Goal: Understand process/instructions: Learn about a topic

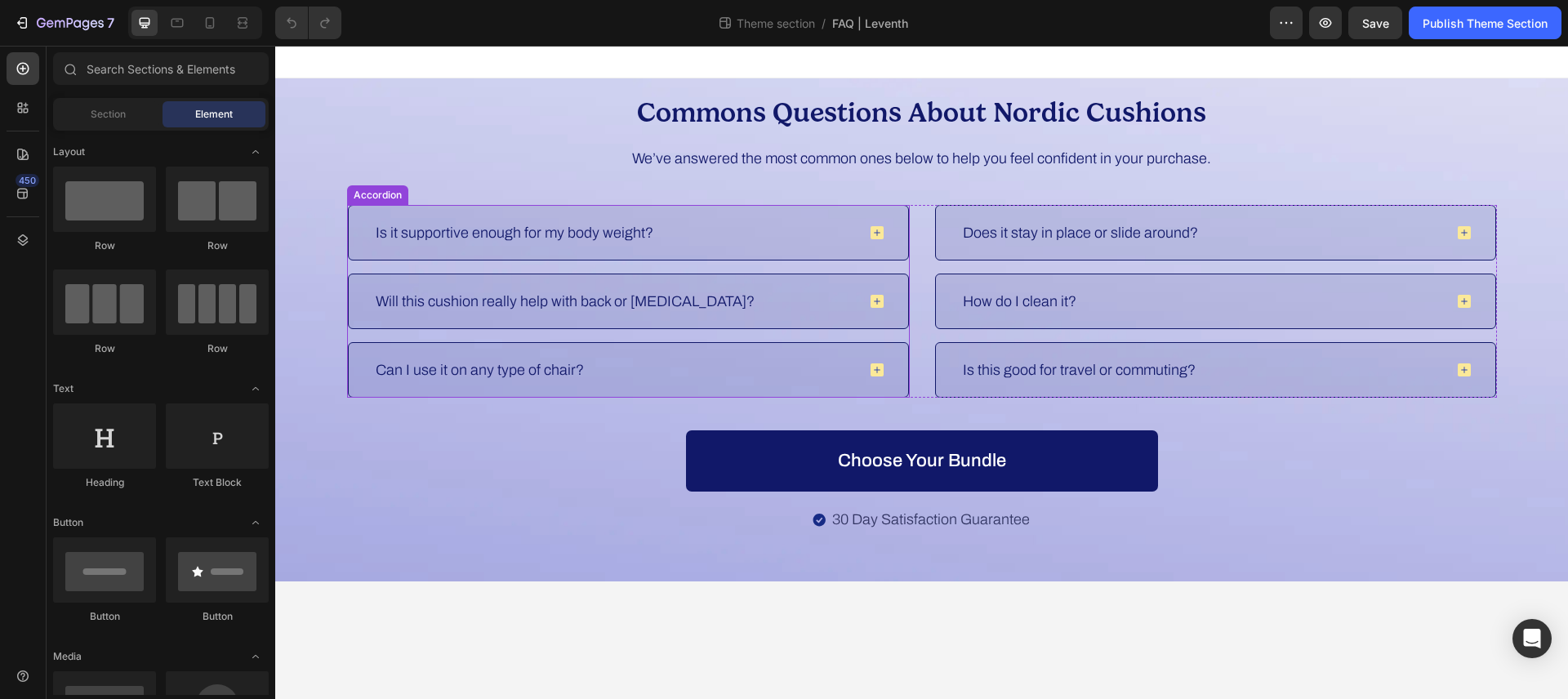
click at [668, 231] on div "Is it supportive enough for my body weight?" at bounding box center [614, 232] width 484 height 21
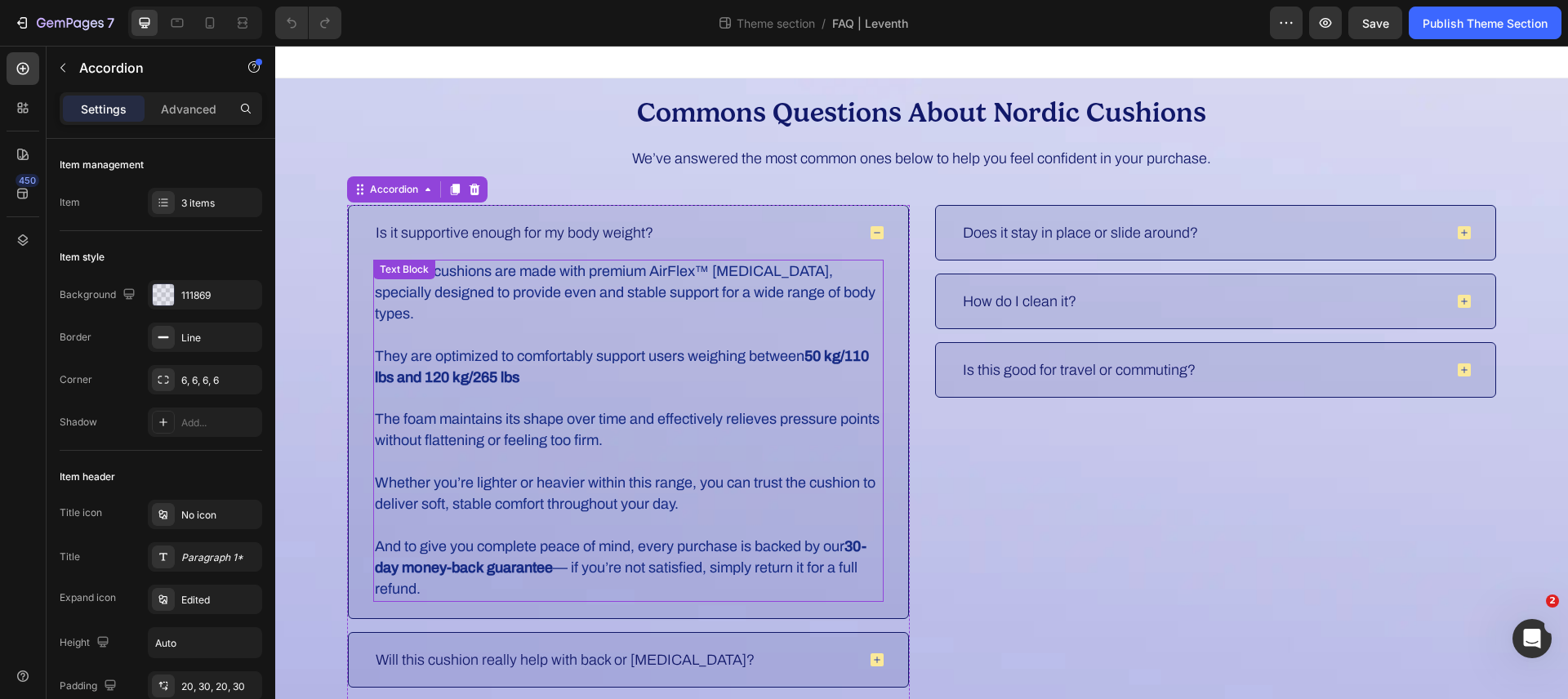
click at [543, 336] on p "They are optimized to comfortably support users weighing between 50 kg/110 lbs …" at bounding box center [628, 357] width 507 height 64
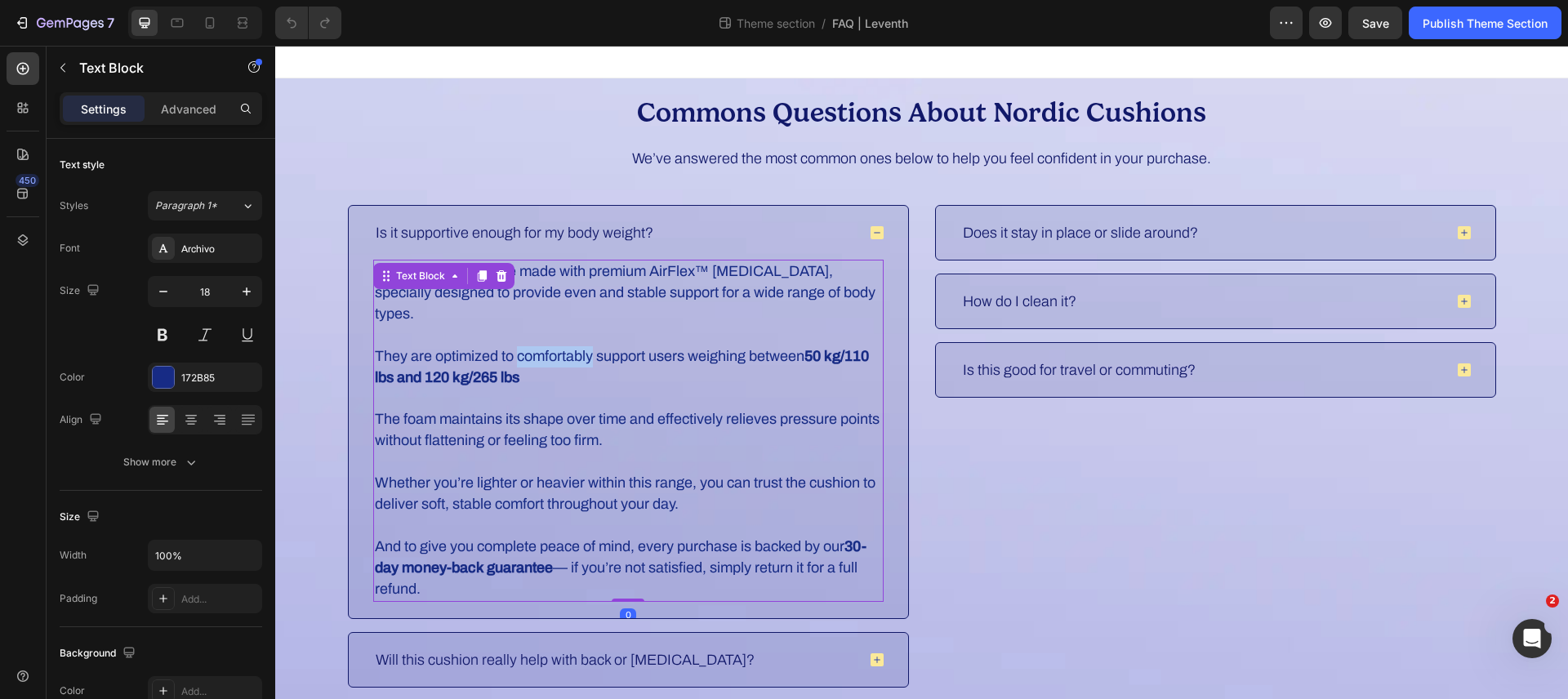
click at [543, 336] on p "They are optimized to comfortably support users weighing between 50 kg/110 lbs …" at bounding box center [628, 357] width 507 height 64
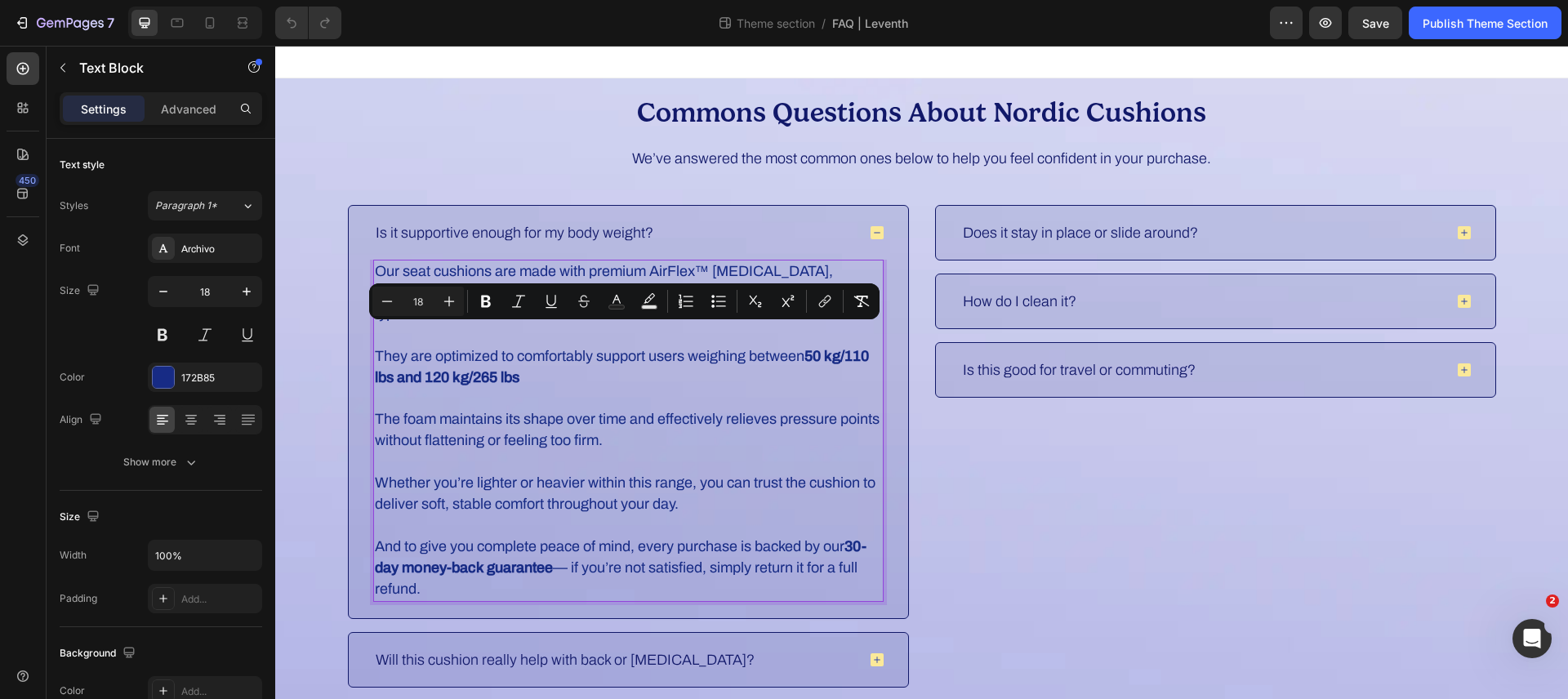
click at [564, 427] on p "The foam maintains its shape over time and effectively relieves pressure points…" at bounding box center [628, 421] width 507 height 64
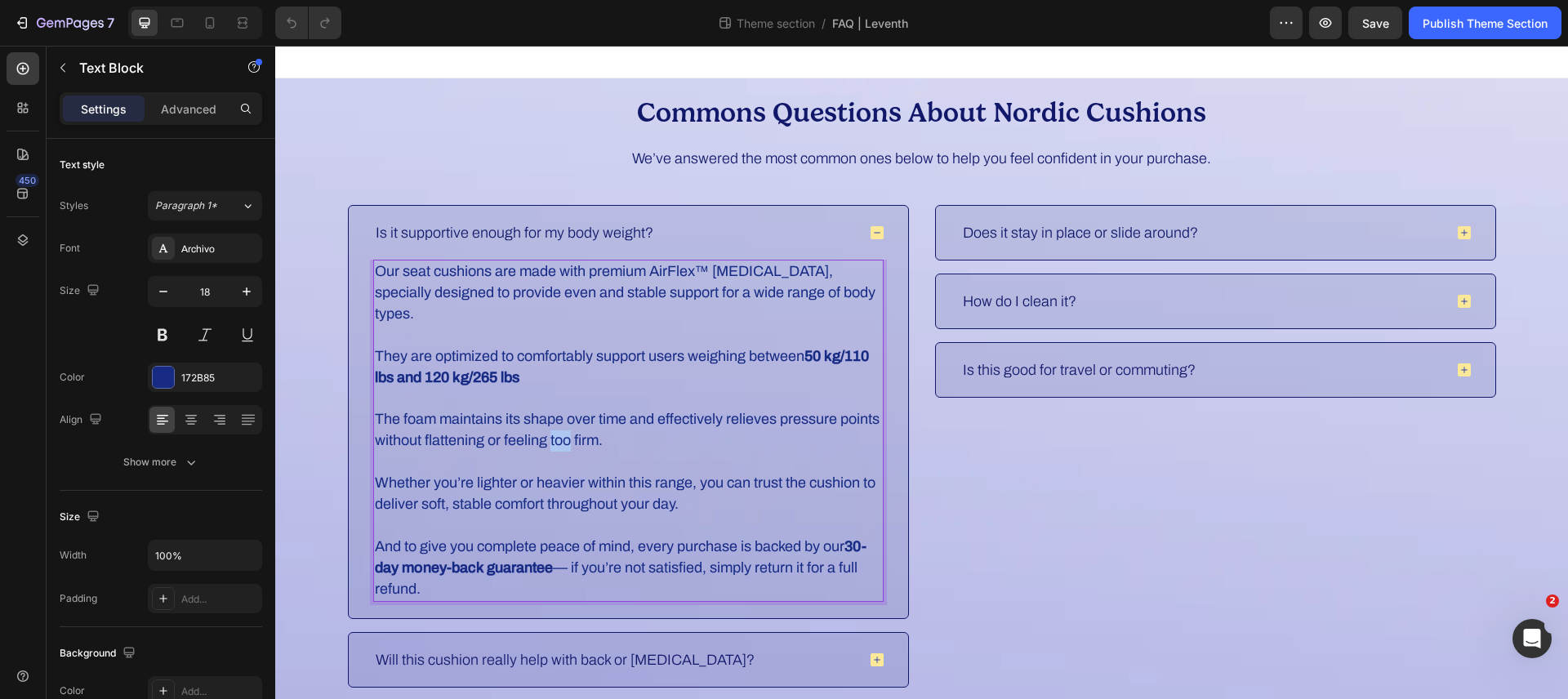
click at [564, 427] on p "The foam maintains its shape over time and effectively relieves pressure points…" at bounding box center [628, 421] width 507 height 64
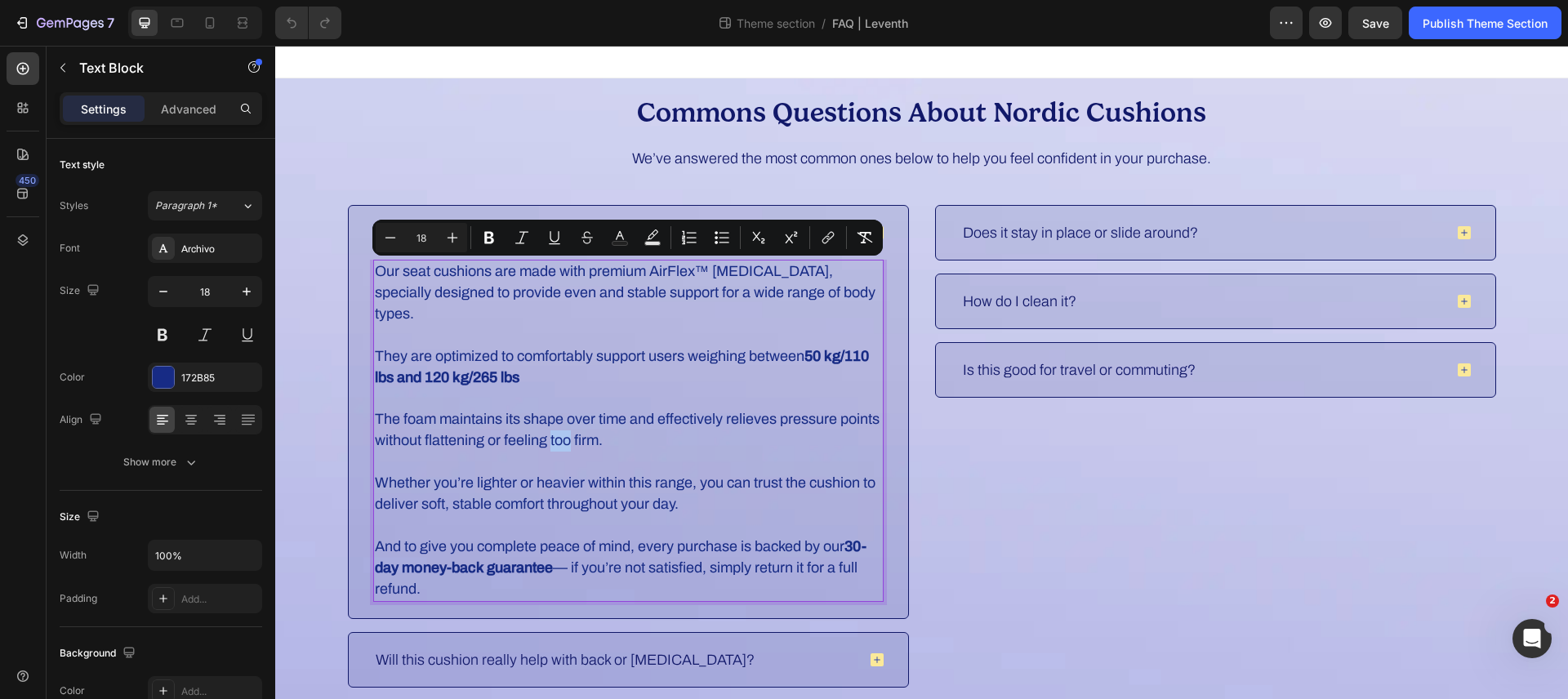
copy div "Our seat cushions are made with premium AirFlex™ [MEDICAL_DATA], specially desi…"
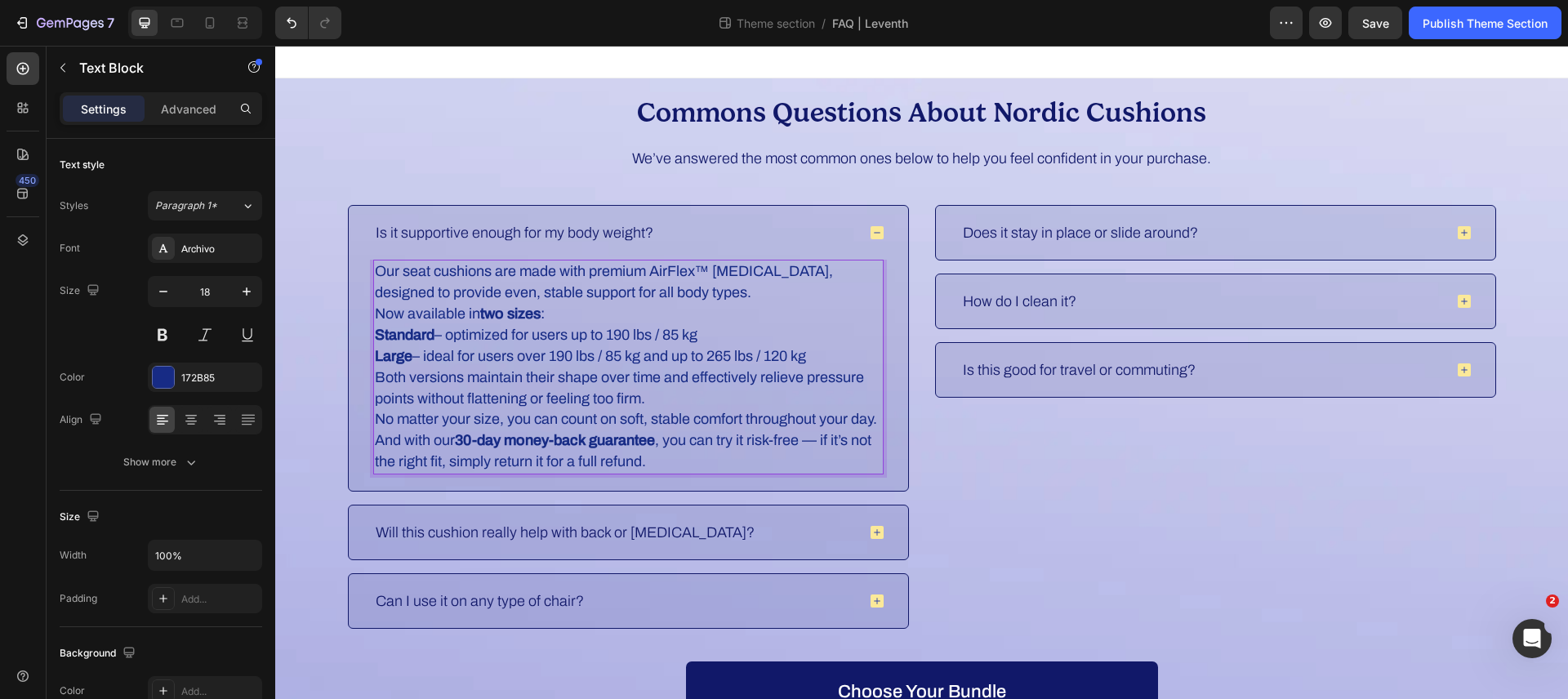
click at [566, 315] on p "Now available in two sizes :" at bounding box center [628, 314] width 507 height 21
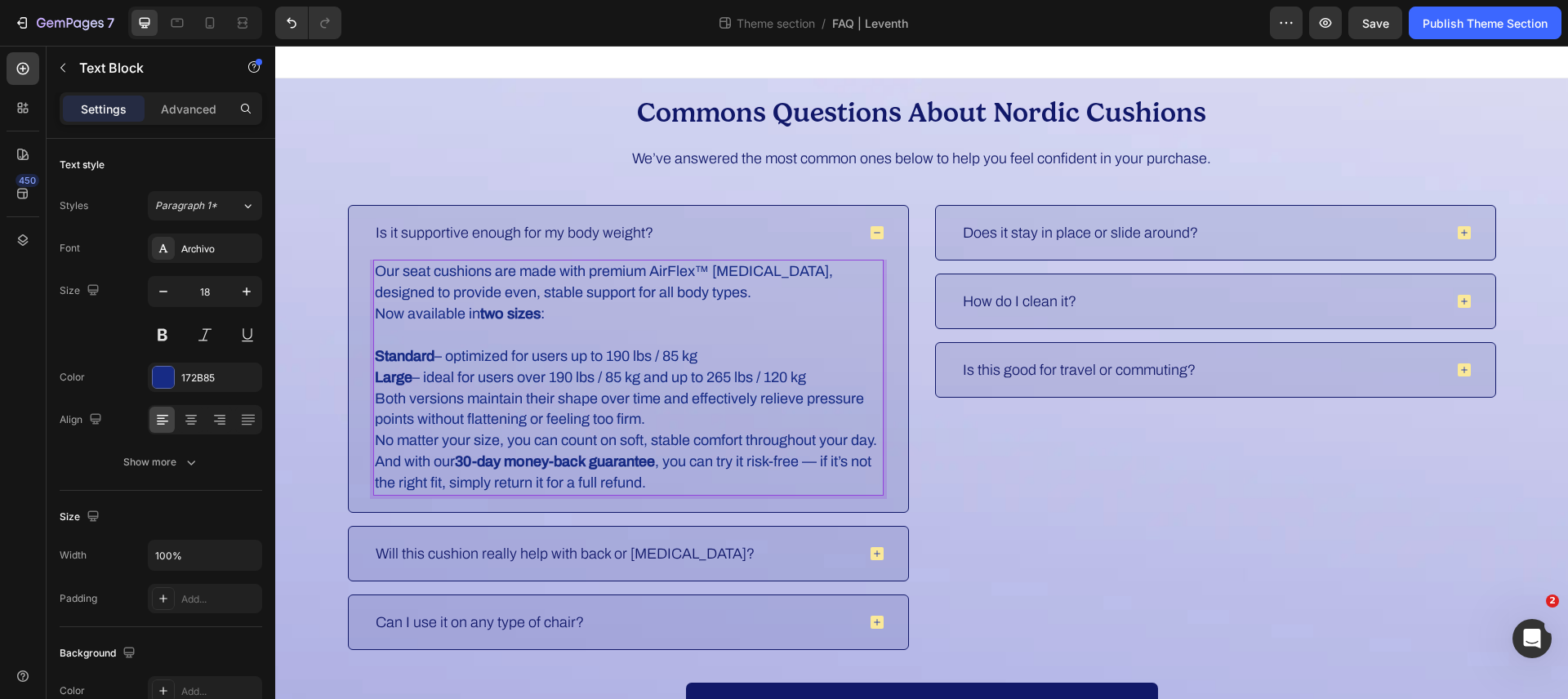
click at [828, 379] on p "Large – ideal for users over 190 lbs / 85 kg and up to 265 lbs / 120 kg" at bounding box center [628, 378] width 507 height 21
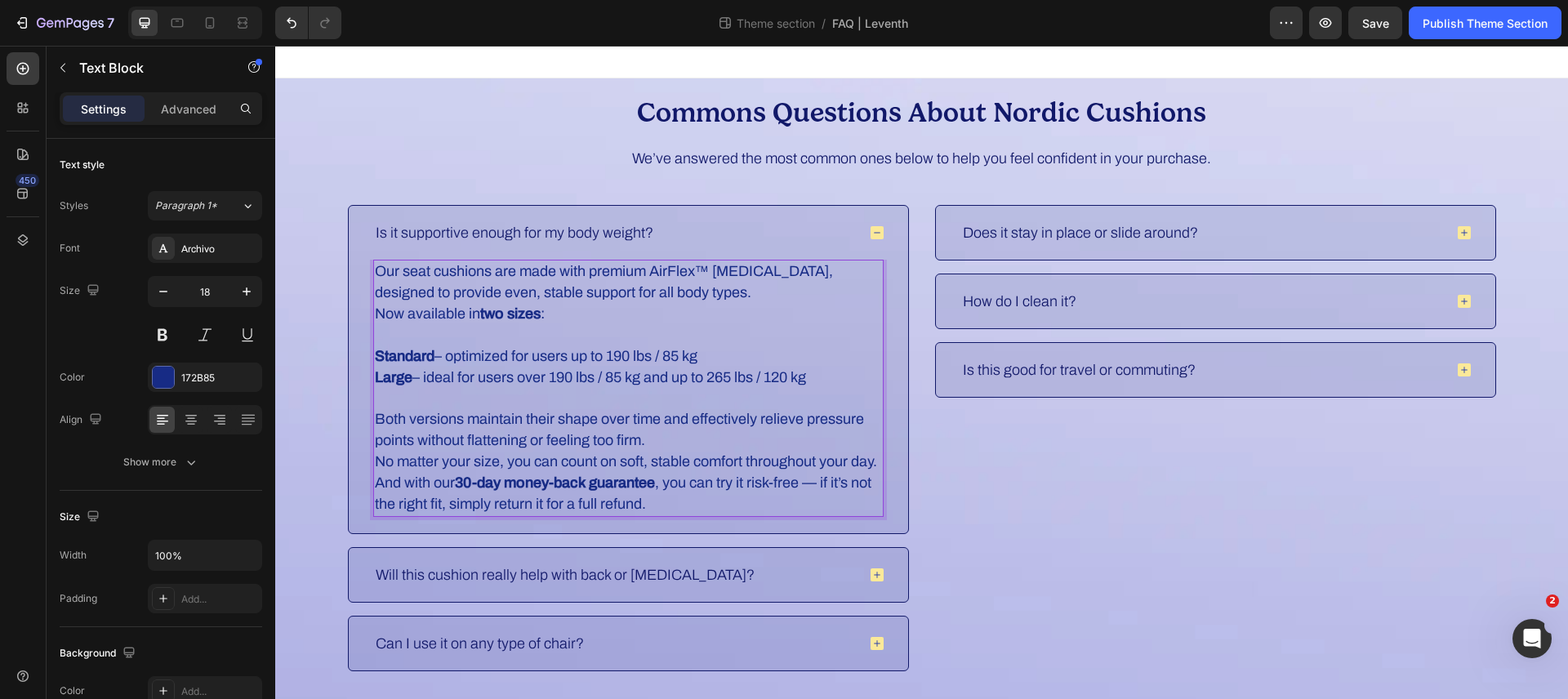
drag, startPoint x: 818, startPoint y: 381, endPoint x: 646, endPoint y: 380, distance: 172.0
click at [646, 380] on p "Large – ideal for users over 190 lbs / 85 kg and up to 265 lbs / 120 kg" at bounding box center [628, 389] width 507 height 43
click at [660, 442] on p "Both versions maintain their shape over time and effectively relieve pressure p…" at bounding box center [628, 431] width 507 height 43
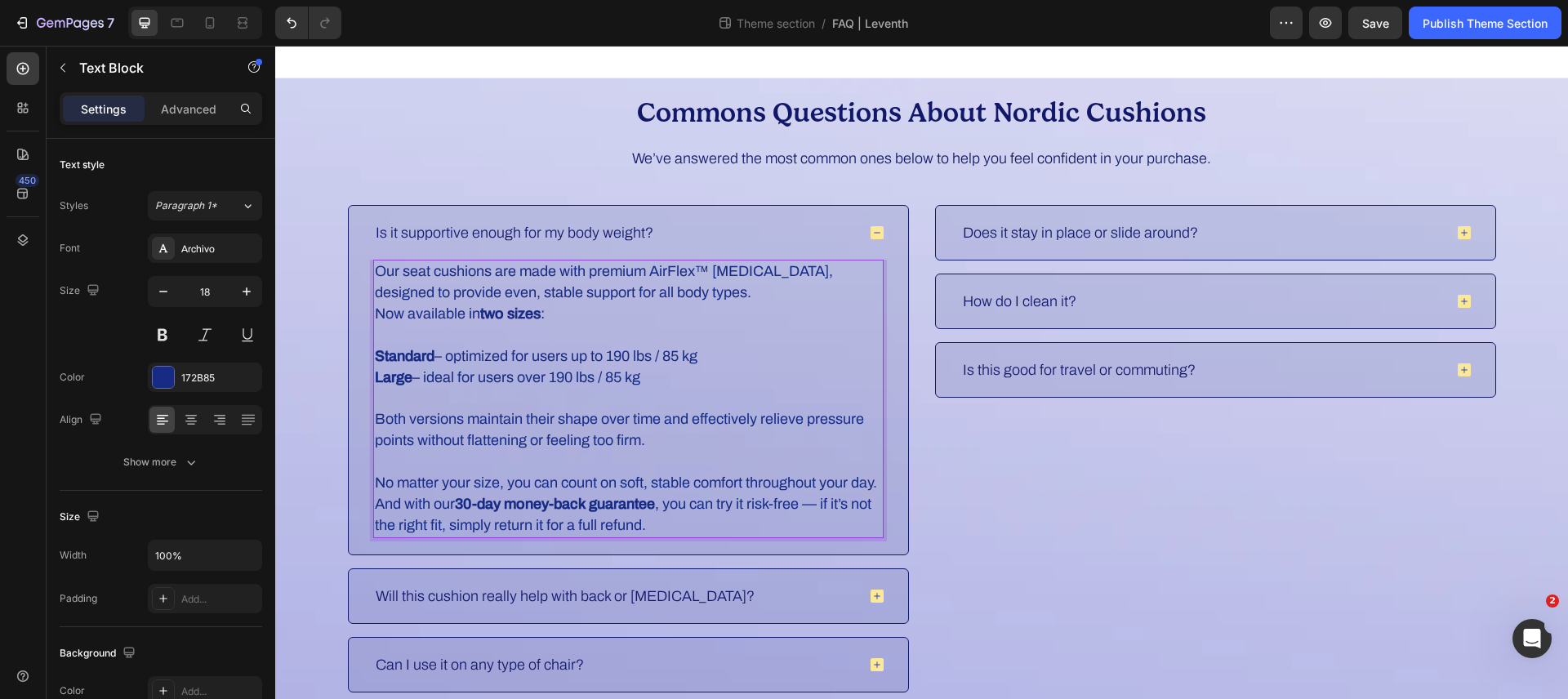
click at [698, 527] on p "No matter your size, you can count on soft, stable comfort throughout your day.…" at bounding box center [628, 505] width 507 height 64
click at [824, 232] on div "Is it supportive enough for my body weight?" at bounding box center [614, 232] width 484 height 21
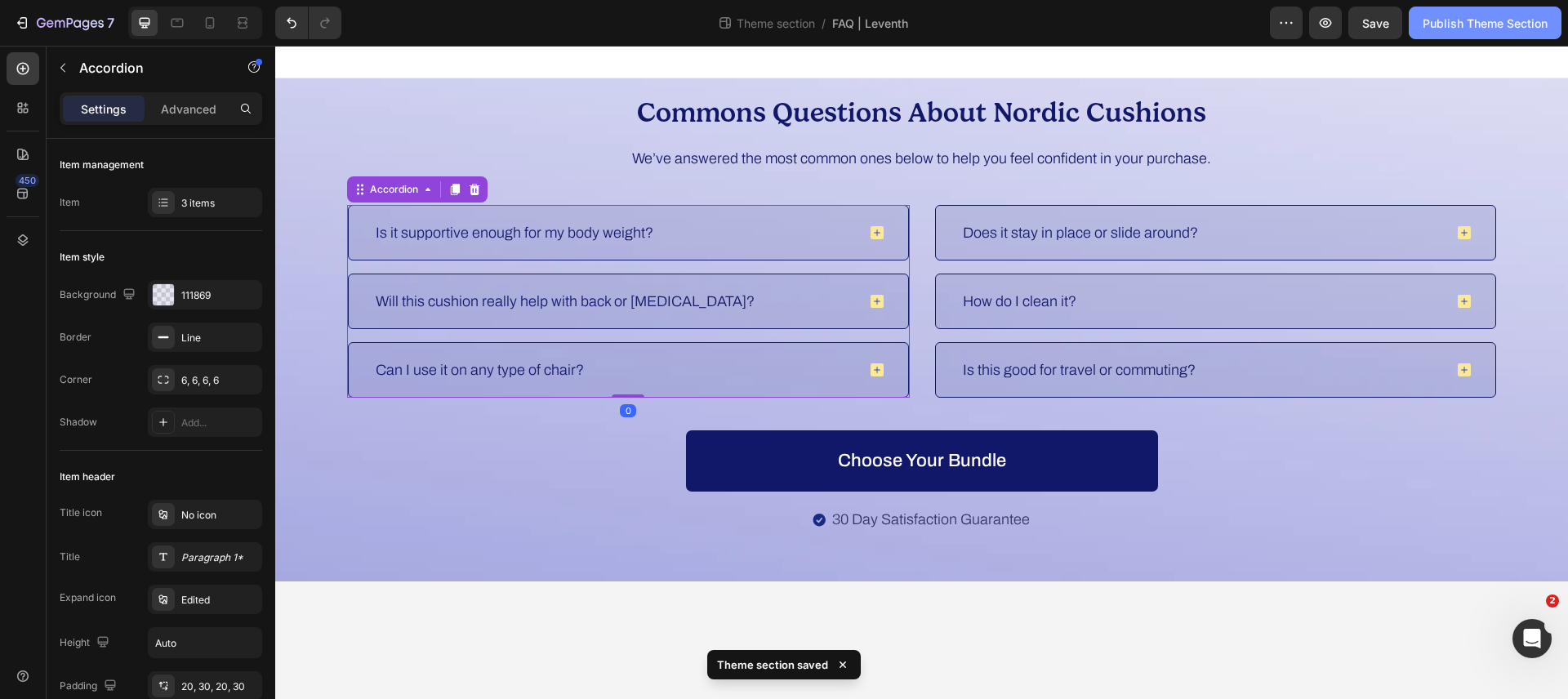
click at [1444, 23] on div "Publish Theme Section" at bounding box center [1485, 23] width 125 height 17
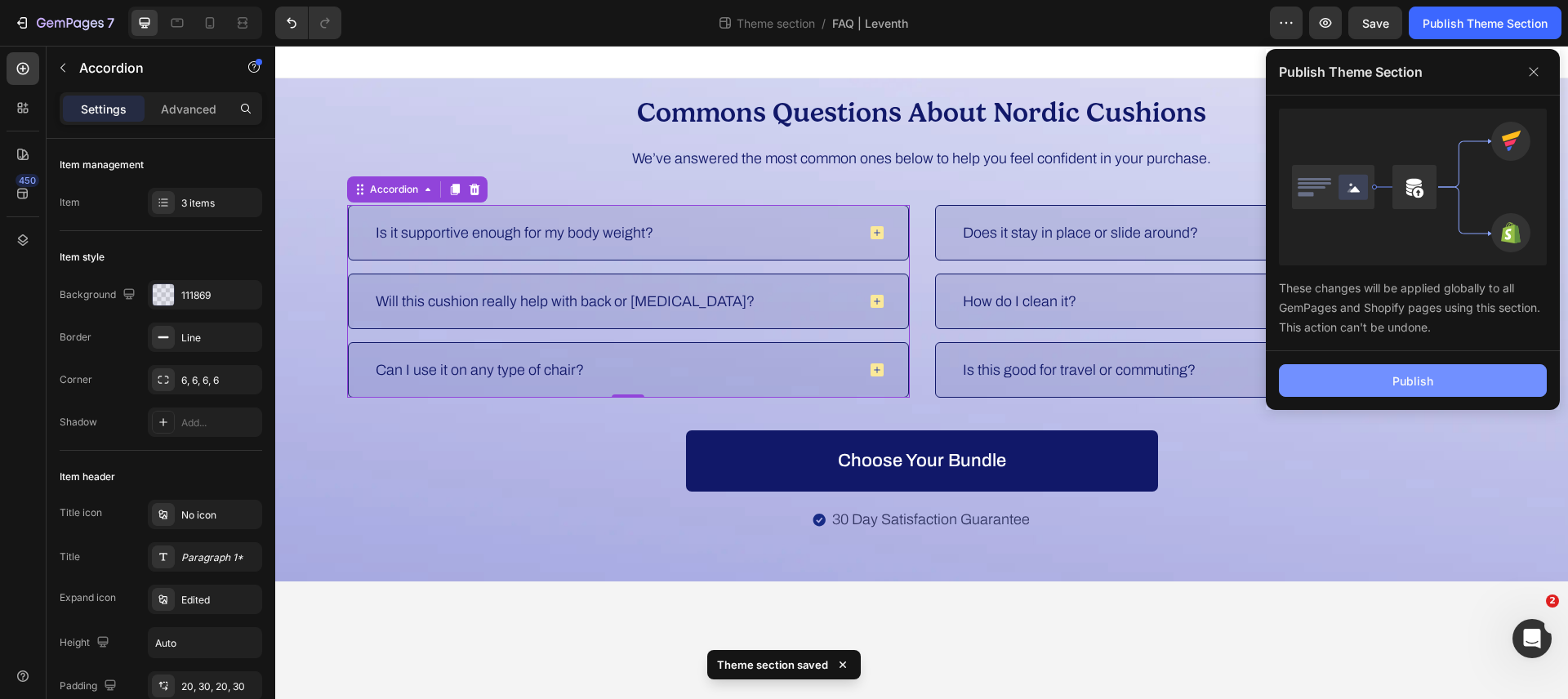
click at [1372, 374] on button "Publish" at bounding box center [1413, 380] width 267 height 33
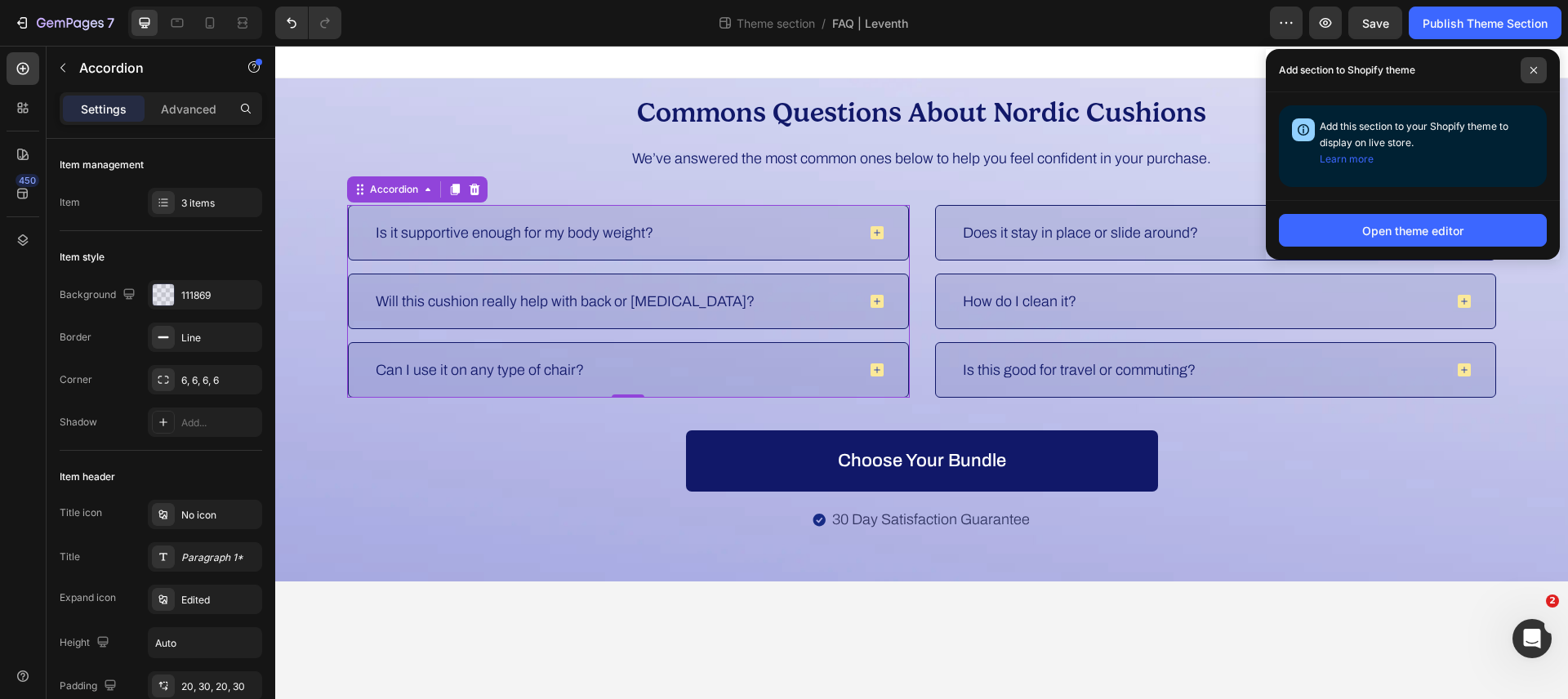
click at [1534, 69] on icon at bounding box center [1534, 71] width 8 height 8
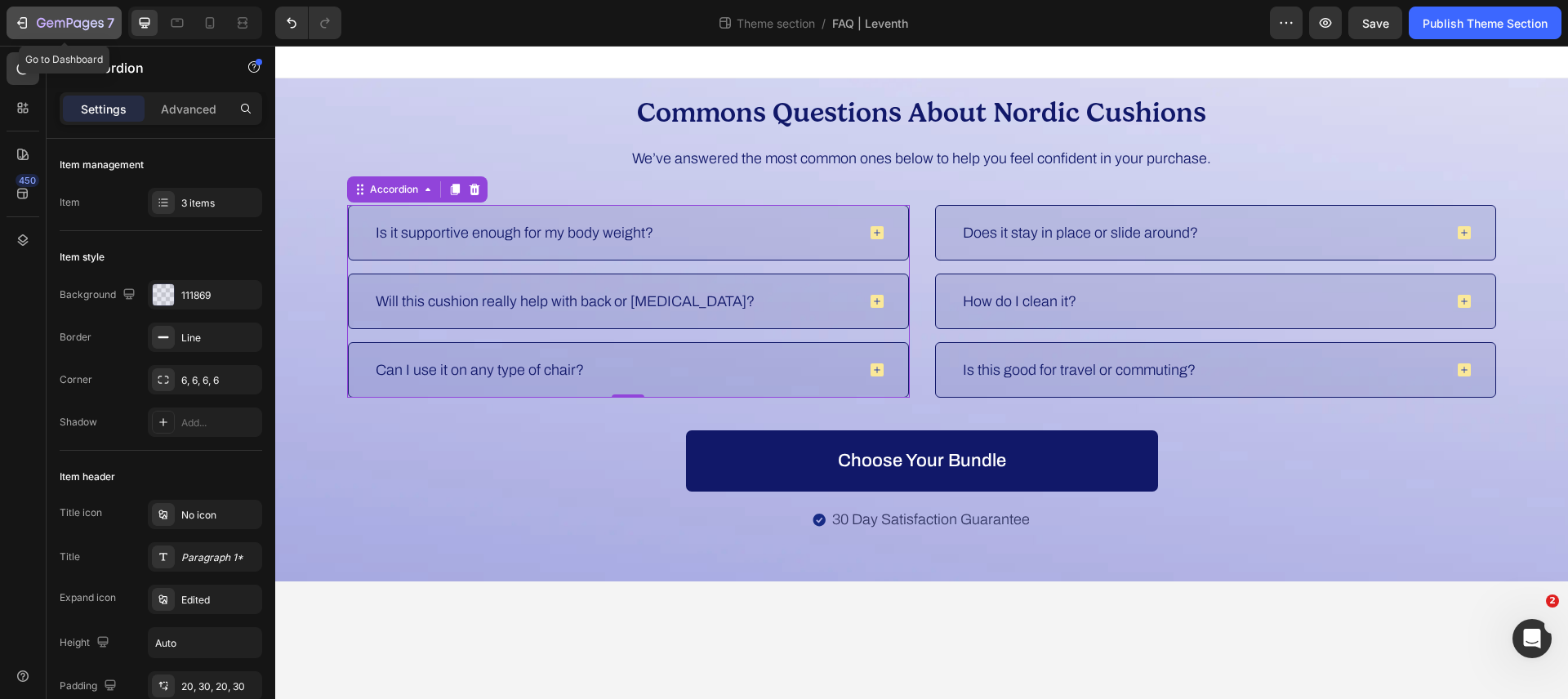
click at [30, 17] on icon "button" at bounding box center [22, 23] width 16 height 16
